Goal: Transaction & Acquisition: Purchase product/service

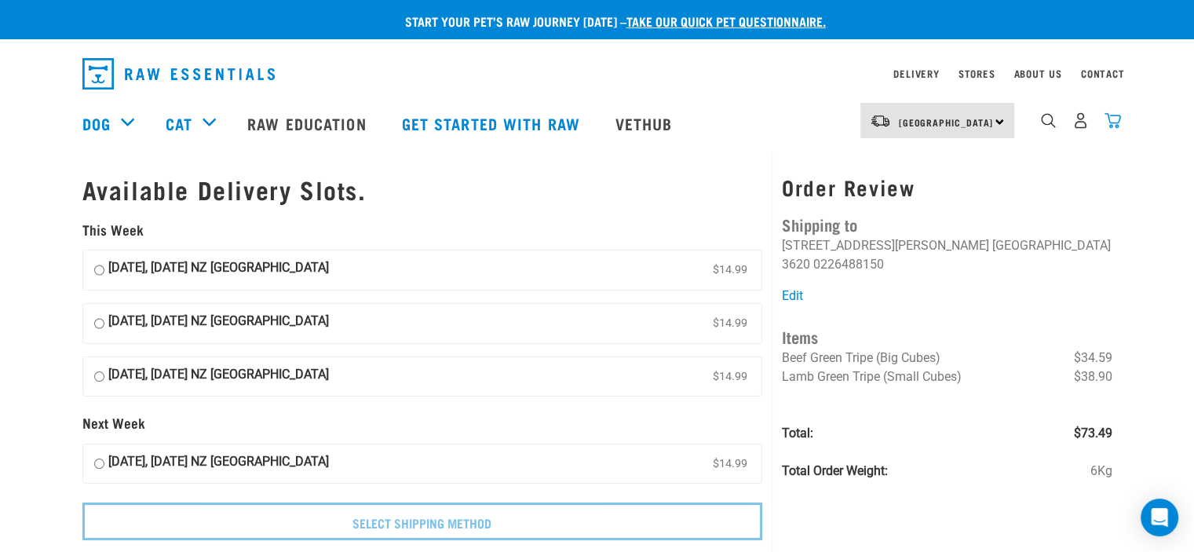
click at [1114, 124] on img "dropdown navigation" at bounding box center [1112, 120] width 16 height 16
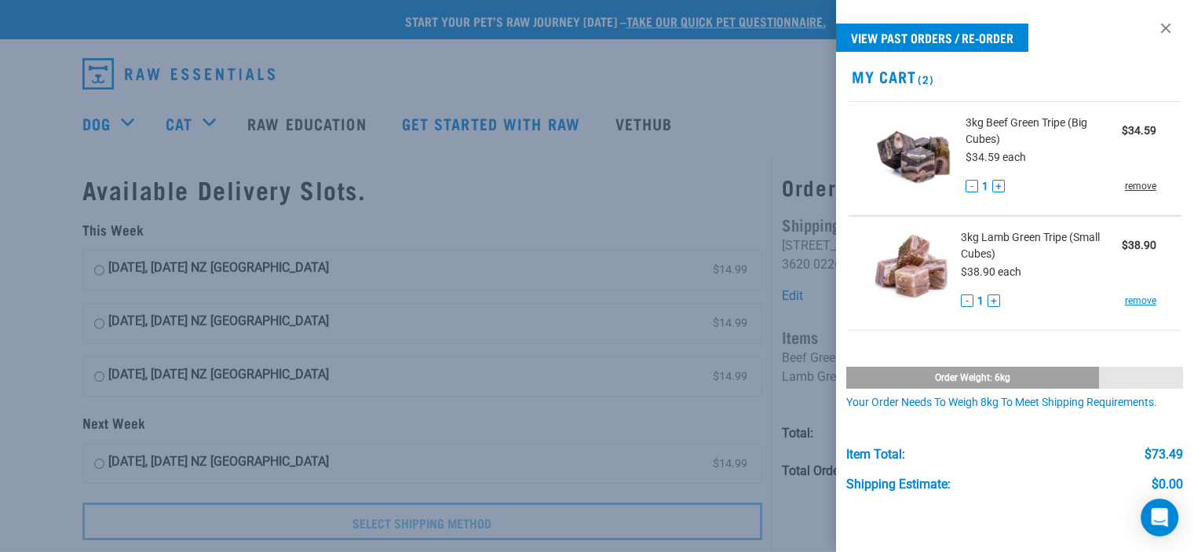
click at [1136, 184] on link "remove" at bounding box center [1140, 186] width 31 height 14
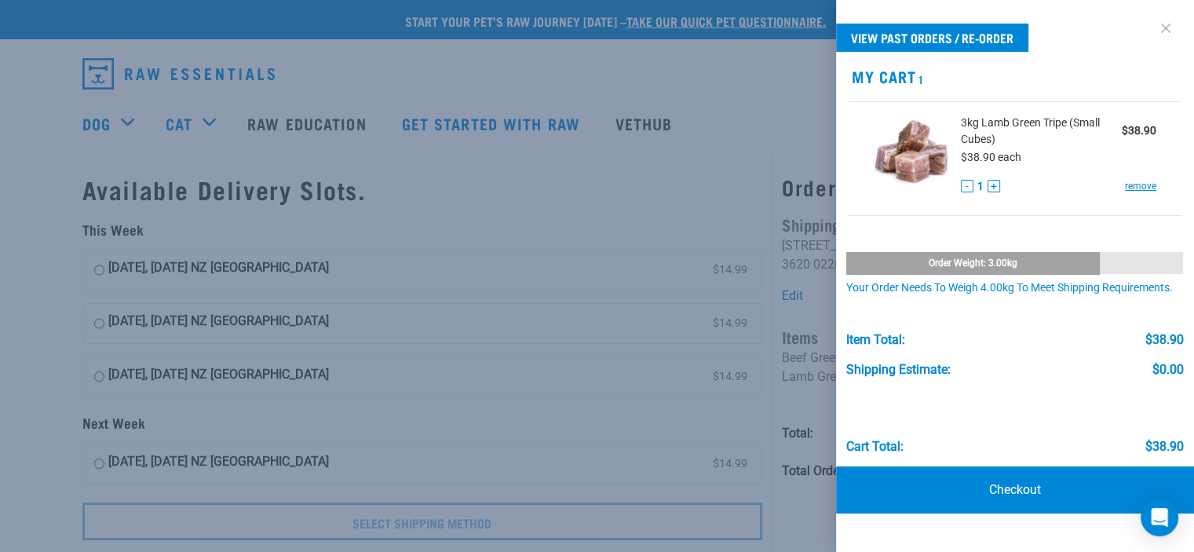
click at [1166, 26] on link at bounding box center [1165, 28] width 25 height 25
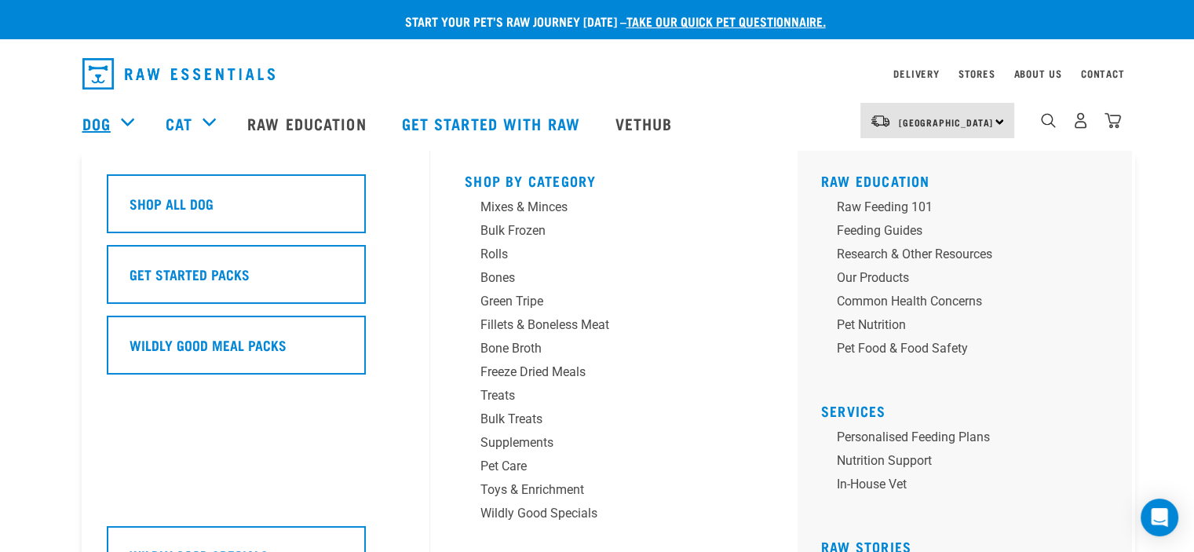
click at [104, 122] on link "Dog" at bounding box center [96, 123] width 28 height 24
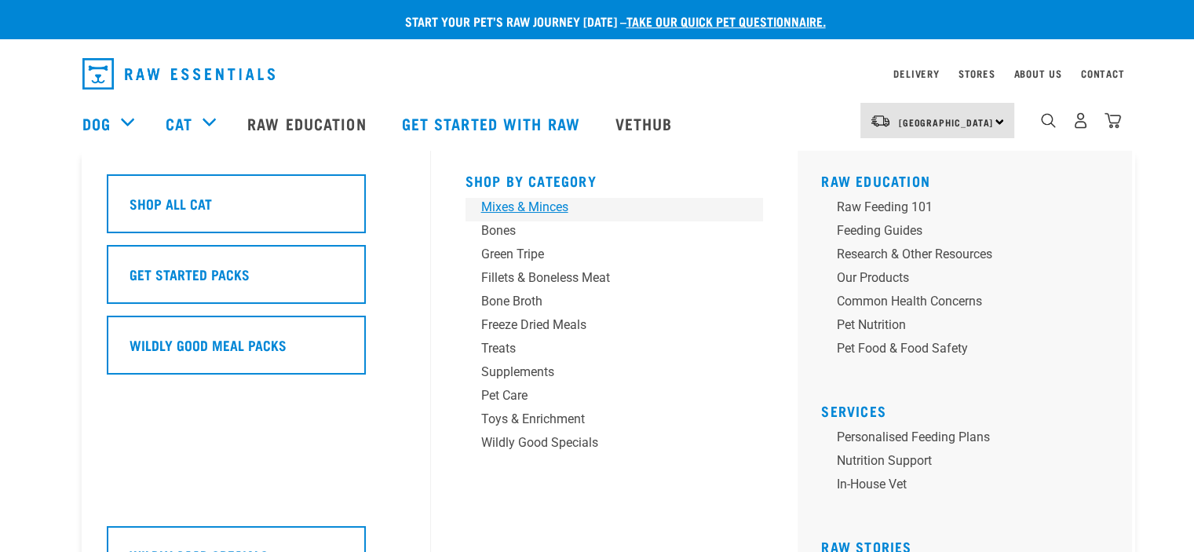
click at [556, 208] on div "Mixes & Minces" at bounding box center [603, 207] width 245 height 19
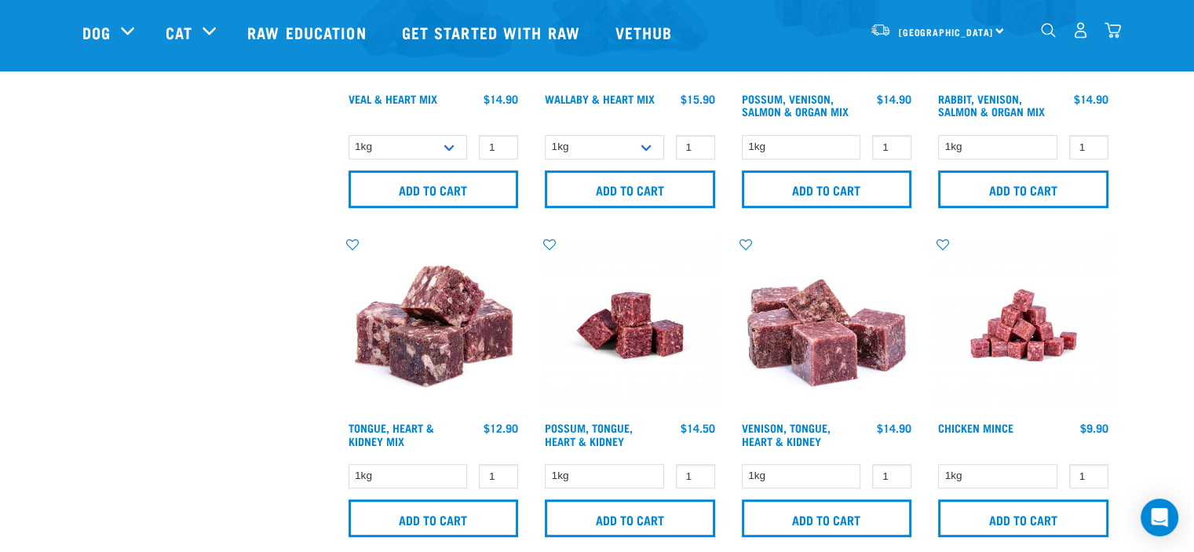
scroll to position [942, 0]
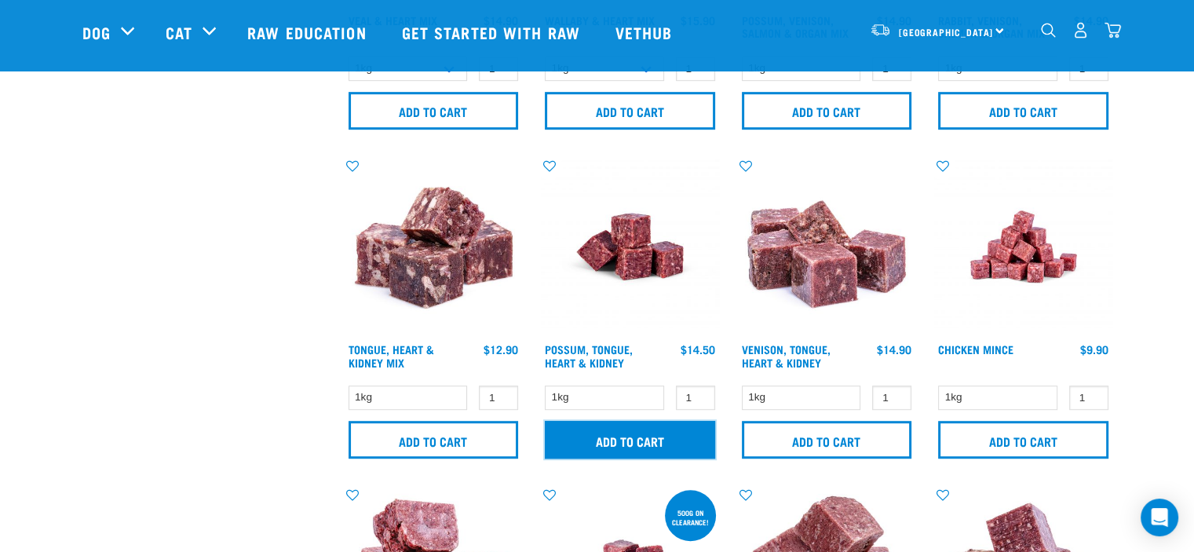
click at [641, 439] on input "Add to cart" at bounding box center [630, 440] width 170 height 38
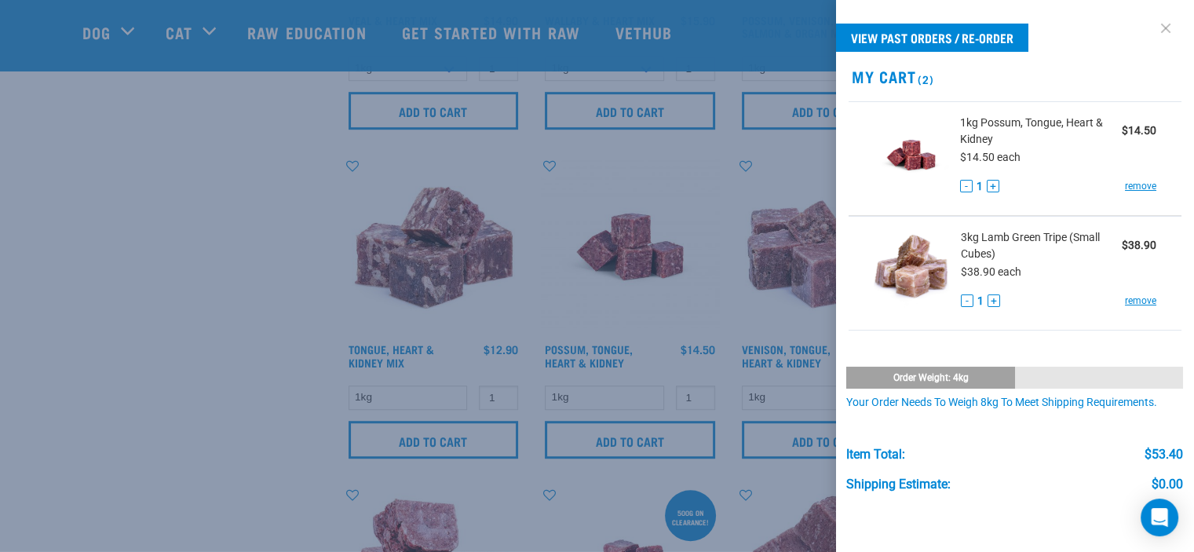
click at [1153, 28] on link at bounding box center [1165, 28] width 25 height 25
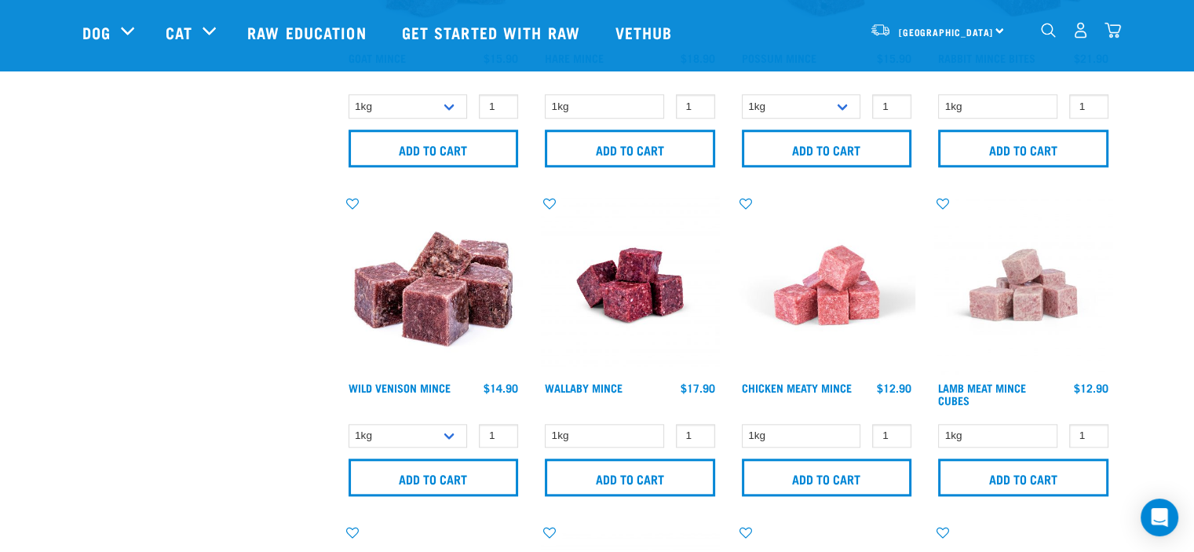
scroll to position [1570, 0]
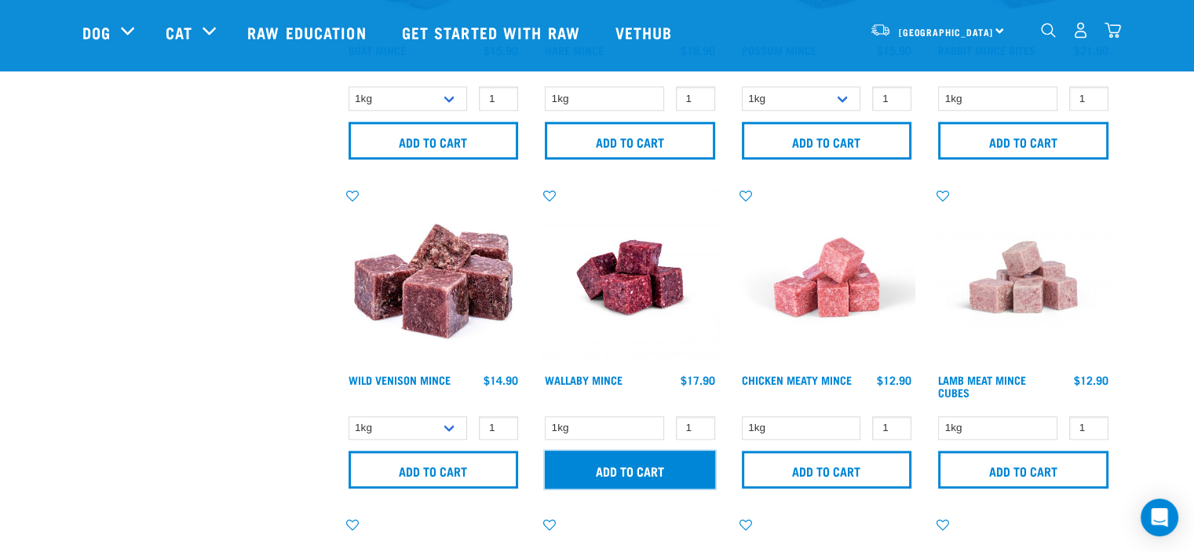
click at [647, 469] on input "Add to cart" at bounding box center [630, 470] width 170 height 38
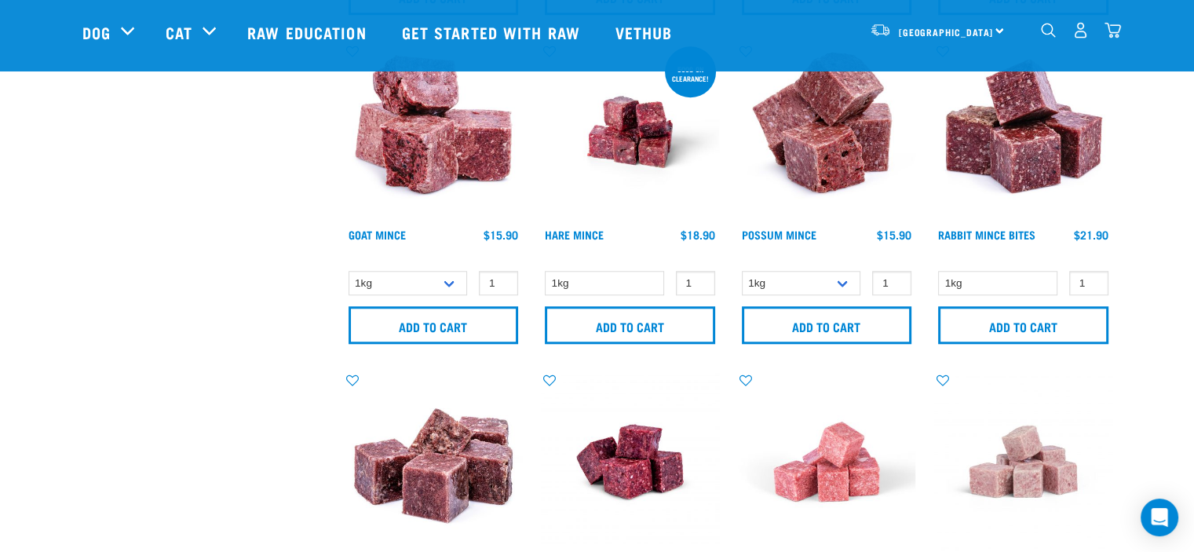
scroll to position [1334, 0]
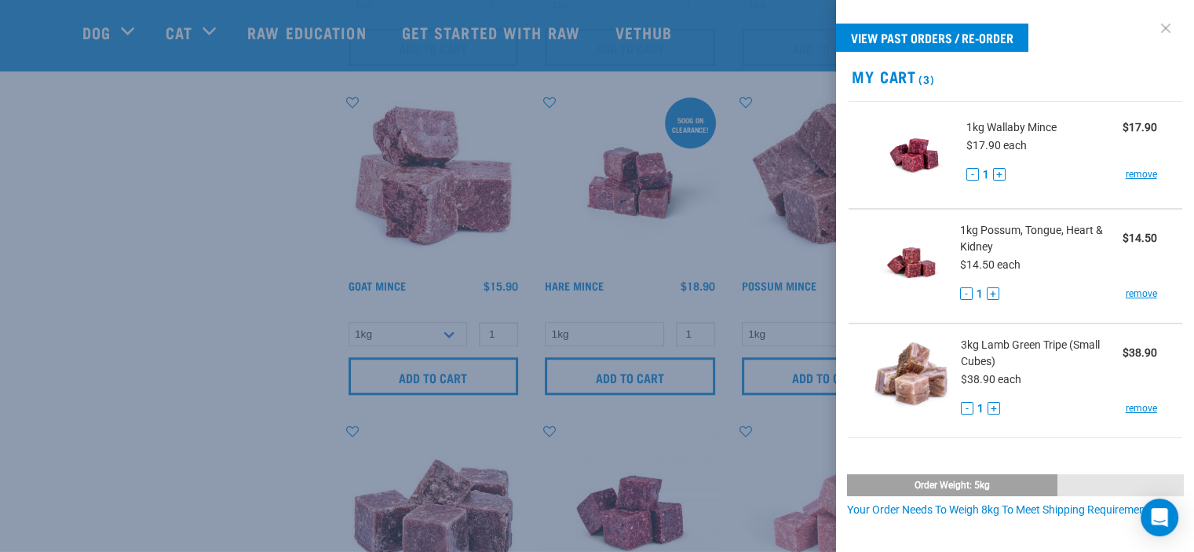
click at [1154, 27] on link at bounding box center [1165, 28] width 25 height 25
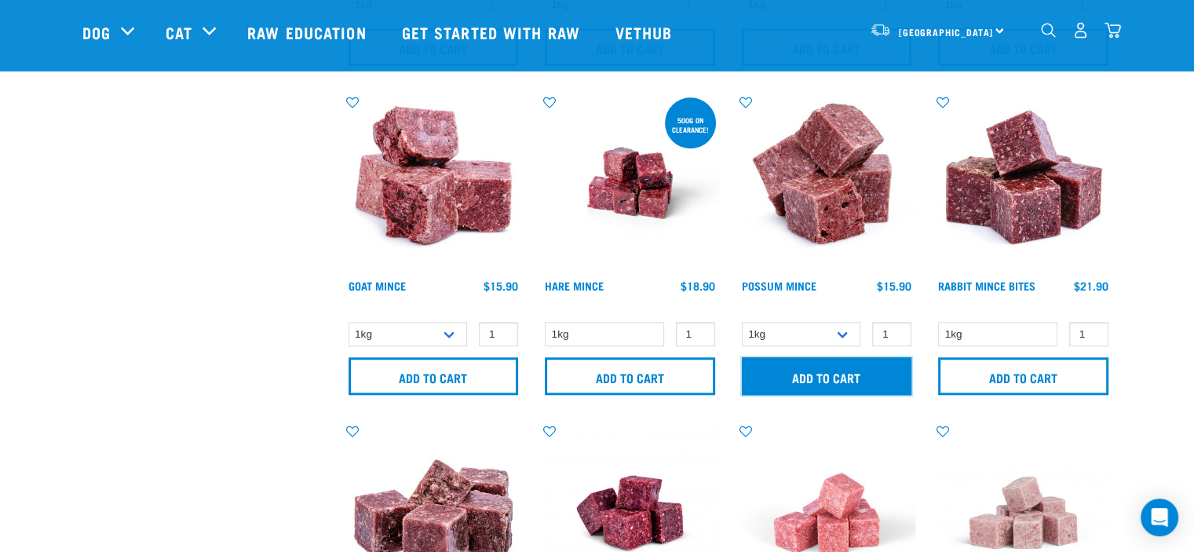
click at [840, 378] on input "Add to cart" at bounding box center [827, 376] width 170 height 38
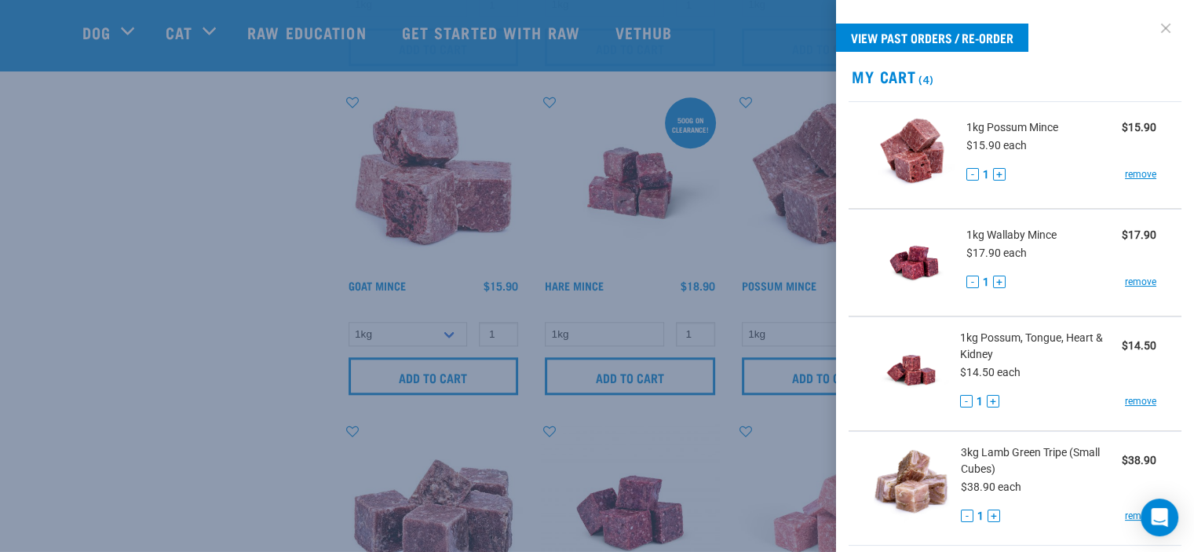
click at [1155, 24] on link at bounding box center [1165, 28] width 25 height 25
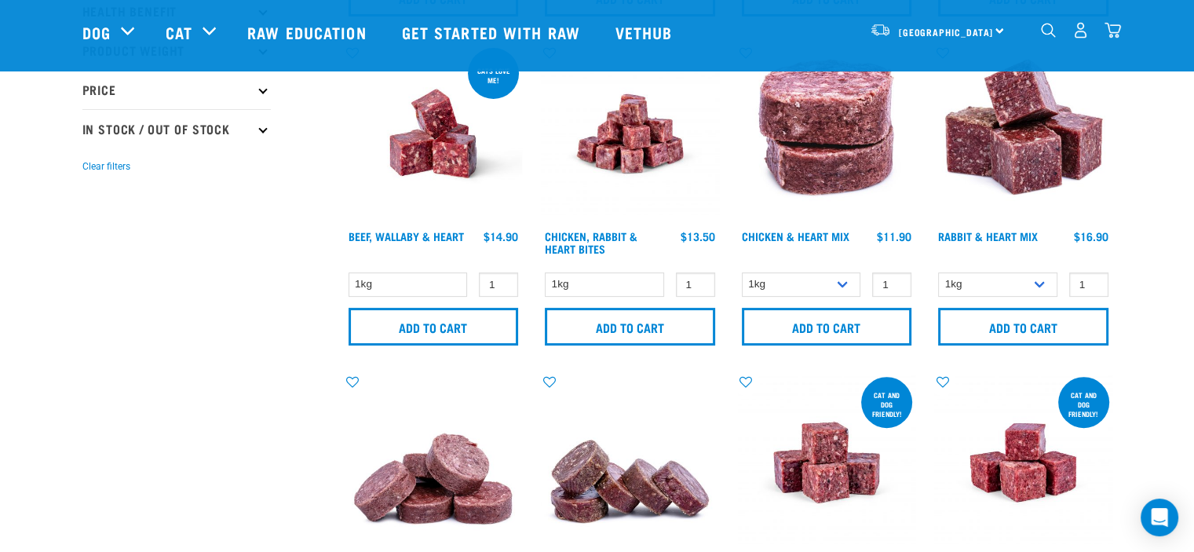
scroll to position [392, 0]
